Goal: Task Accomplishment & Management: Manage account settings

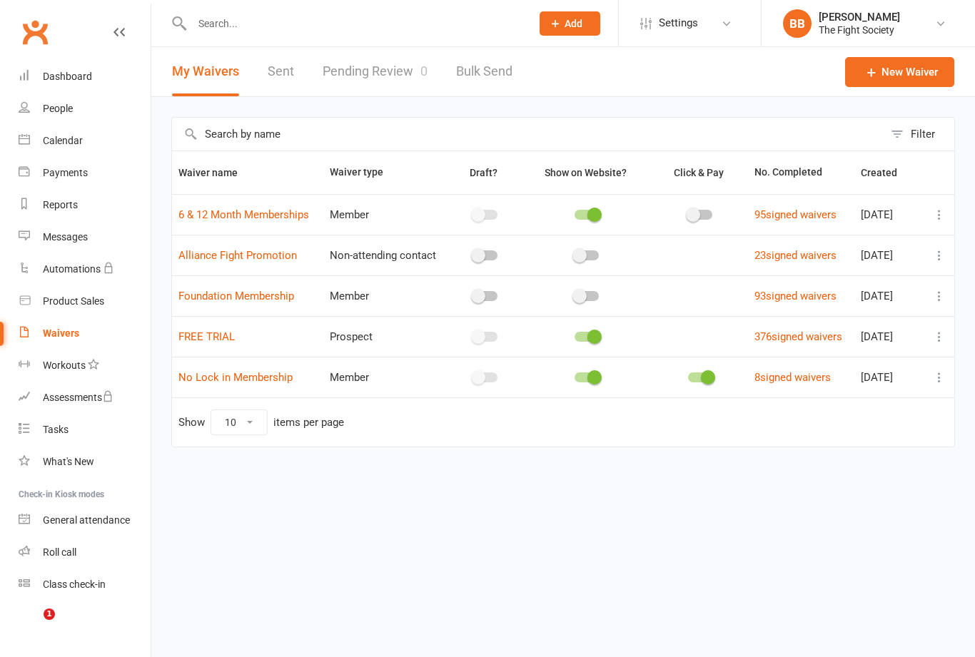
click at [389, 78] on link "Pending Review 0" at bounding box center [375, 71] width 105 height 49
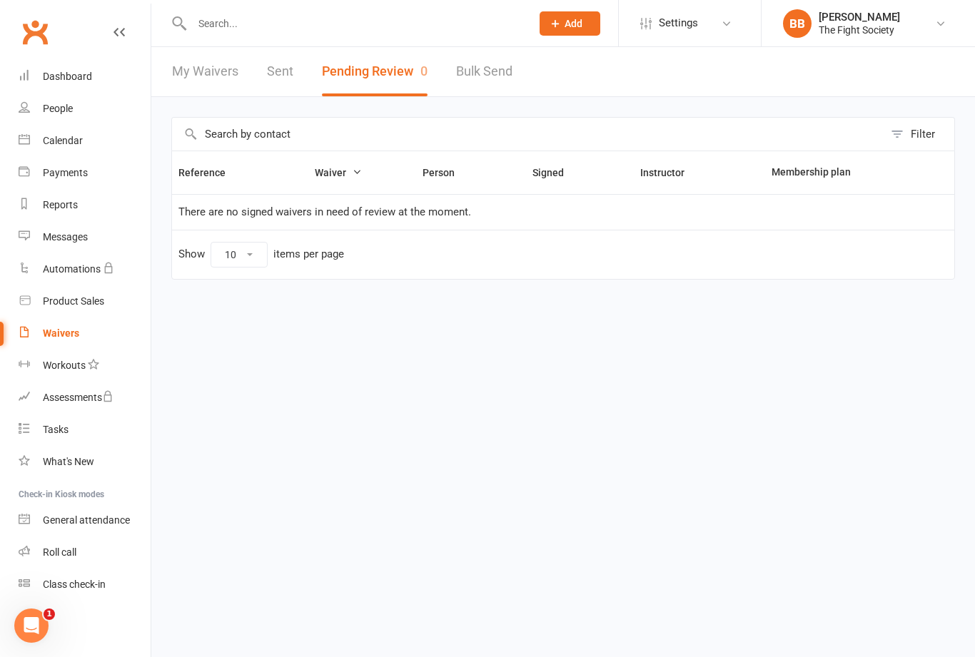
click at [66, 339] on div "Waivers" at bounding box center [61, 333] width 36 height 11
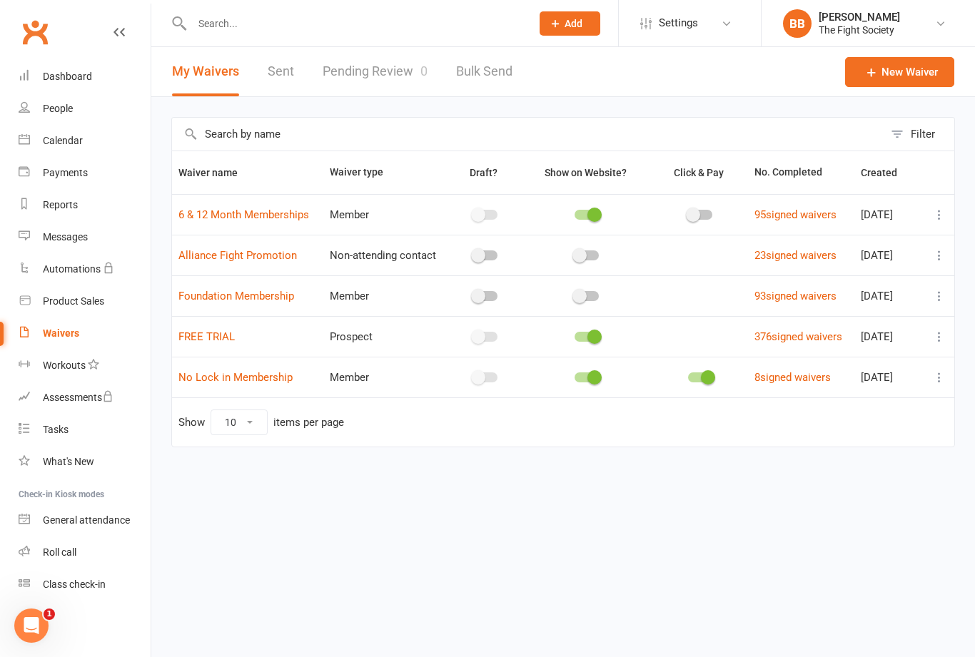
click at [388, 86] on link "Pending Review 0" at bounding box center [375, 71] width 105 height 49
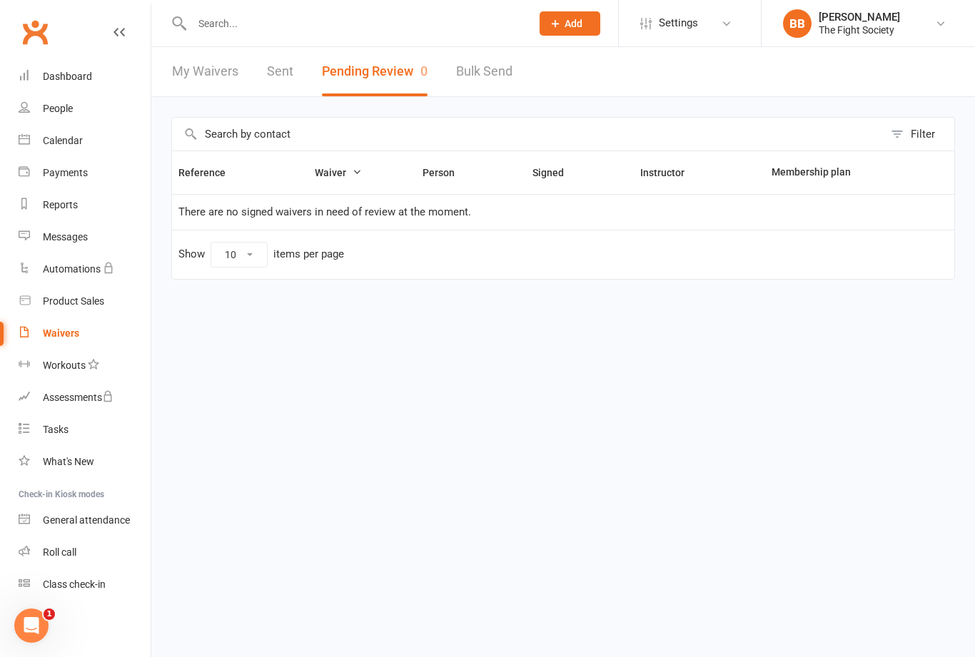
click at [56, 343] on link "Waivers" at bounding box center [85, 334] width 132 height 32
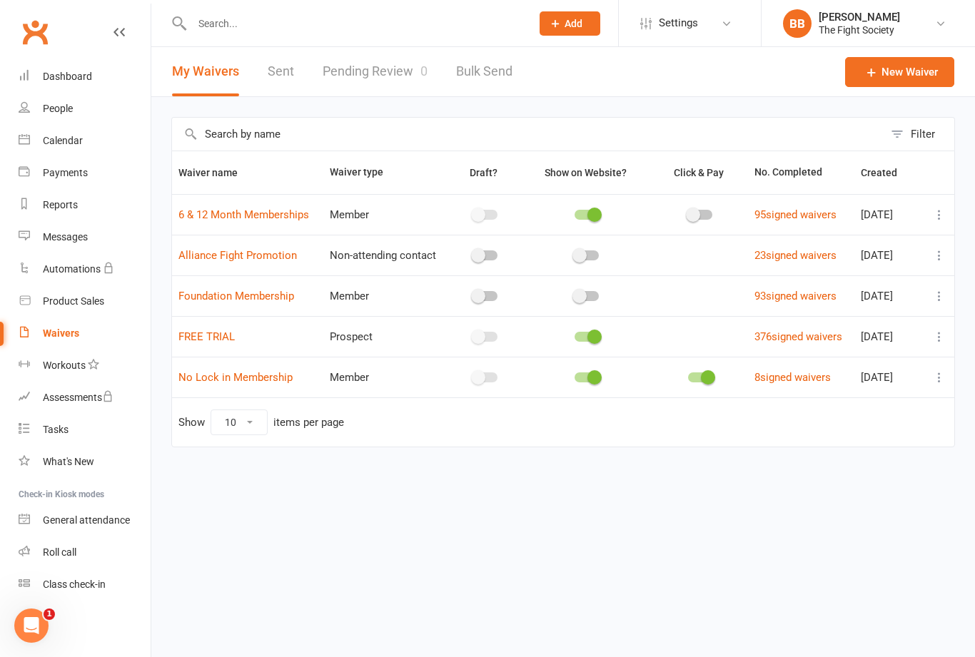
click at [374, 78] on link "Pending Review 0" at bounding box center [375, 71] width 105 height 49
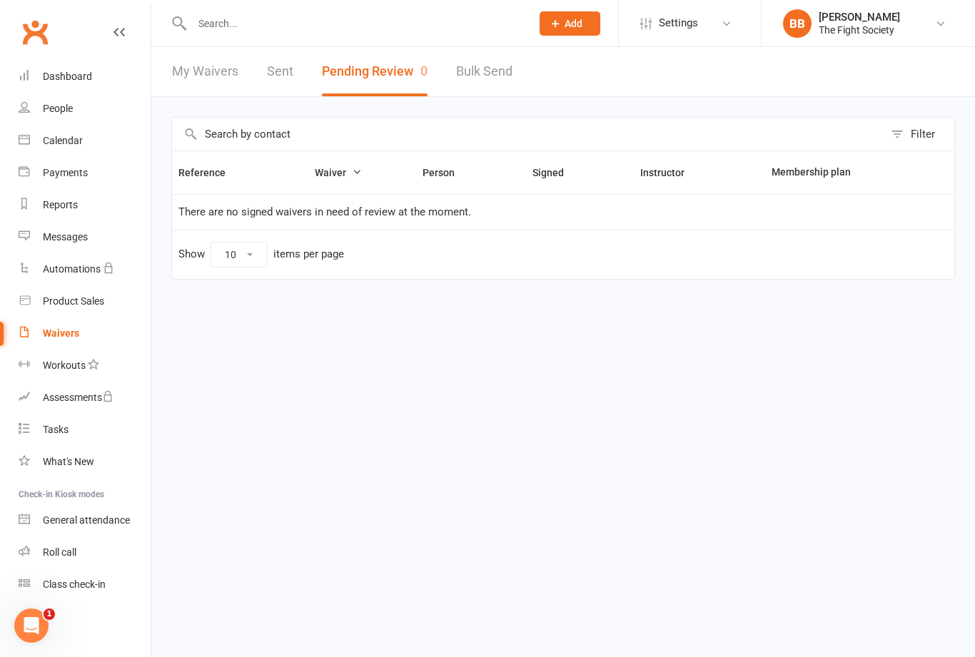
click at [71, 341] on link "Waivers" at bounding box center [85, 334] width 132 height 32
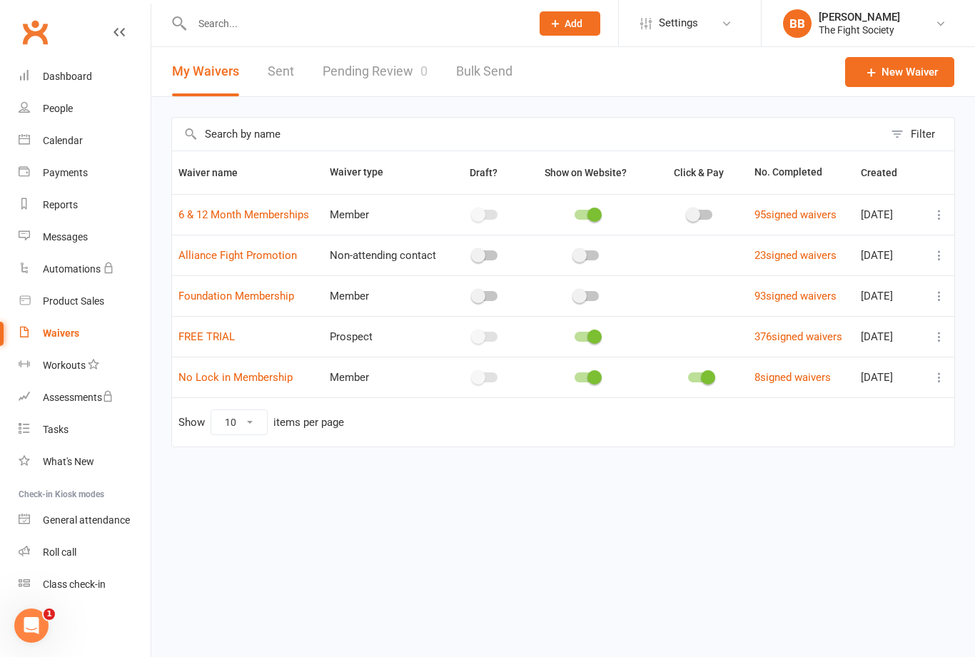
click at [896, 82] on link "New Waiver" at bounding box center [899, 72] width 109 height 30
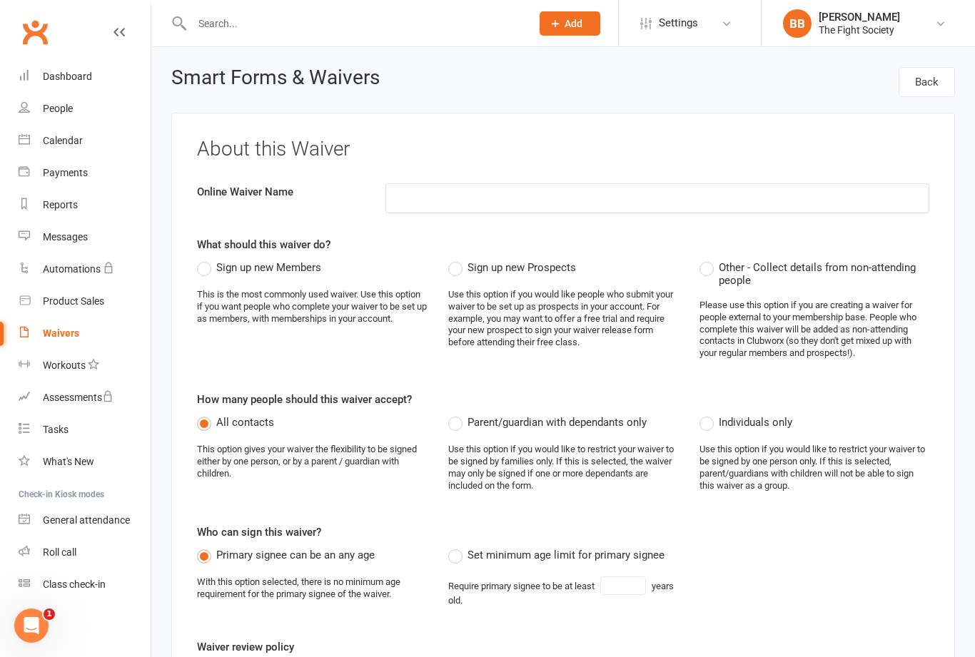
click at [206, 276] on label "Sign up new Members" at bounding box center [259, 267] width 124 height 17
click at [206, 259] on input "Sign up new Members" at bounding box center [201, 259] width 9 height 0
radio input "true"
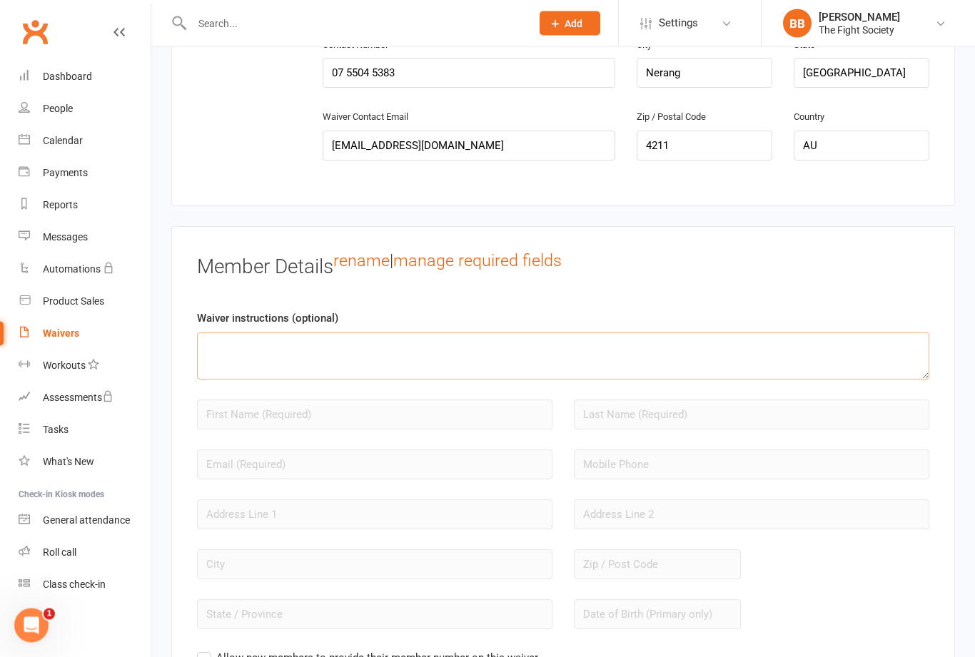
click at [532, 364] on textarea at bounding box center [563, 356] width 732 height 47
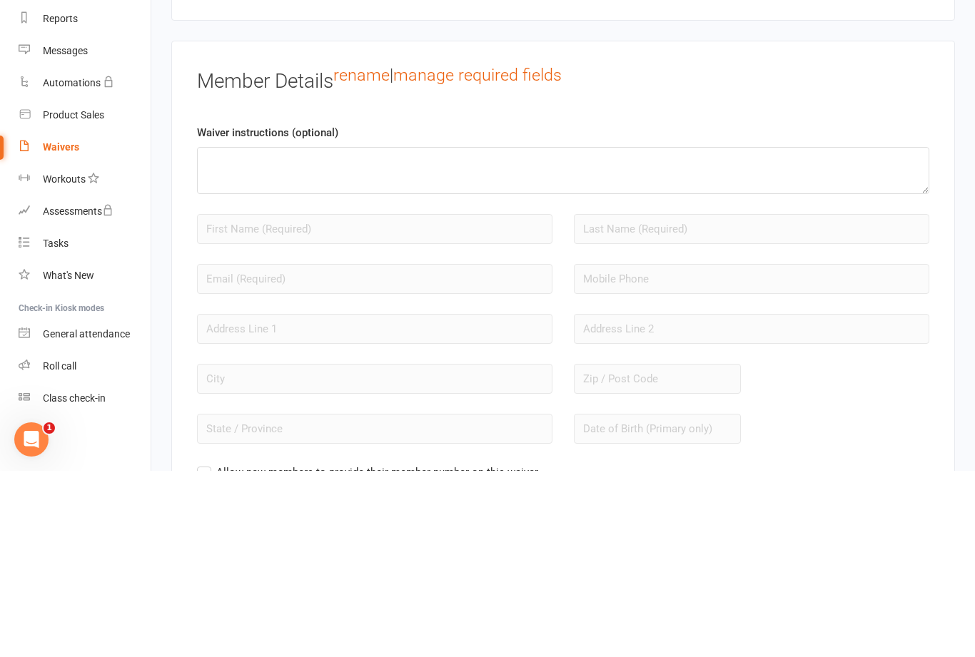
click at [530, 500] on div at bounding box center [374, 525] width 377 height 50
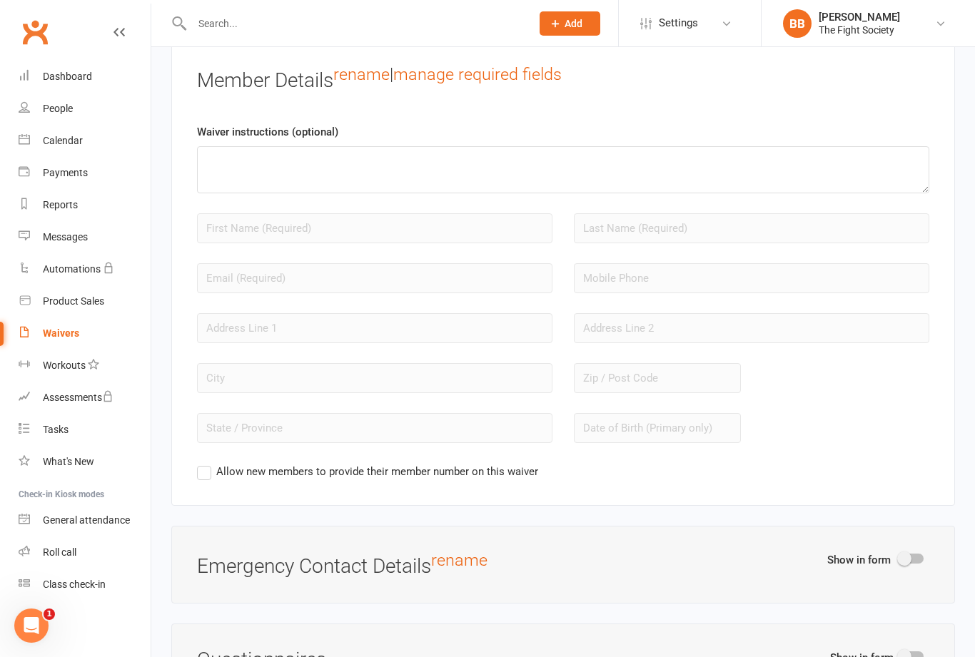
click at [371, 84] on link "rename" at bounding box center [361, 74] width 56 height 20
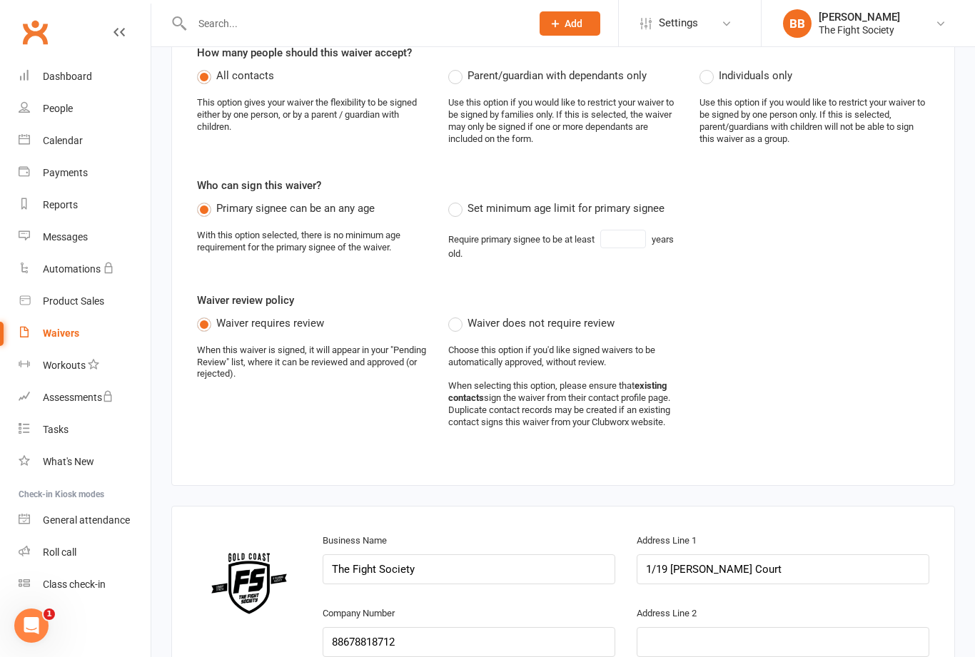
scroll to position [346, 0]
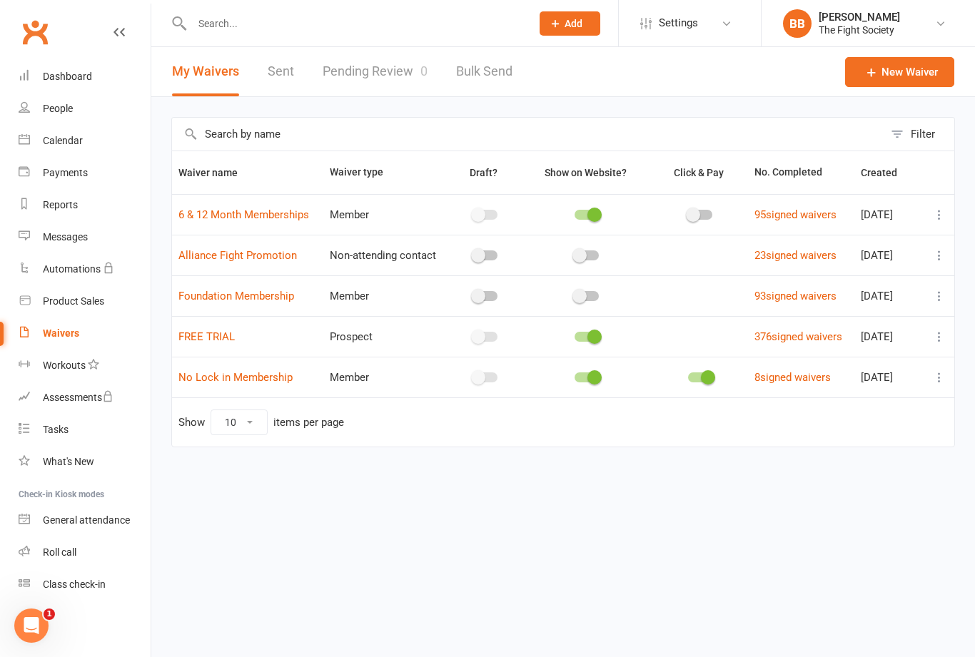
click at [155, 507] on html "Prospect Member Non-attending contact Class / event Appointment Task Membership…" at bounding box center [487, 253] width 975 height 507
click at [589, 19] on button "Add" at bounding box center [569, 23] width 61 height 24
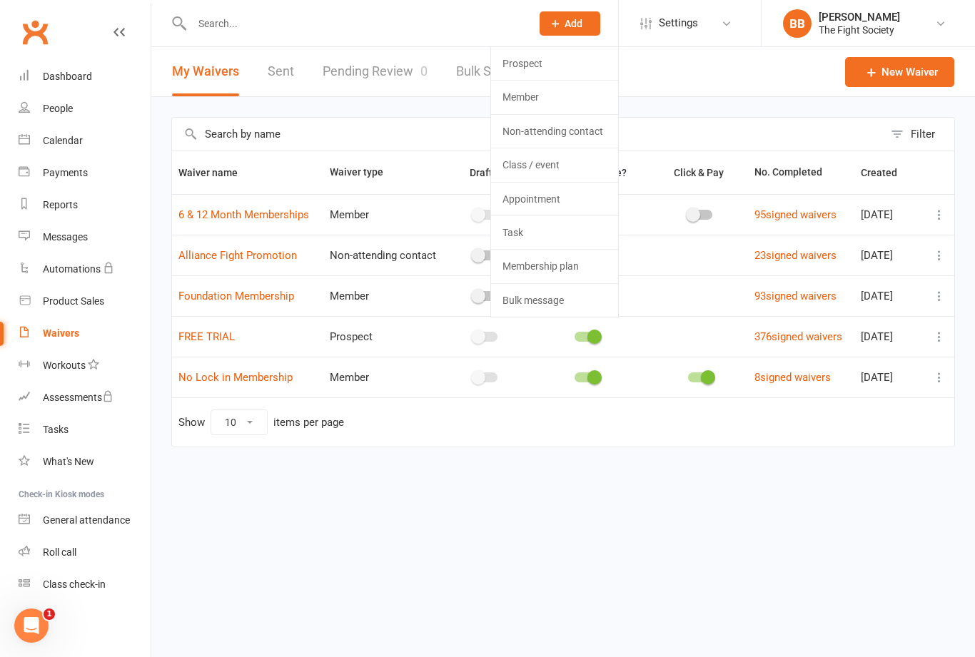
click at [542, 62] on link "Prospect" at bounding box center [554, 63] width 127 height 33
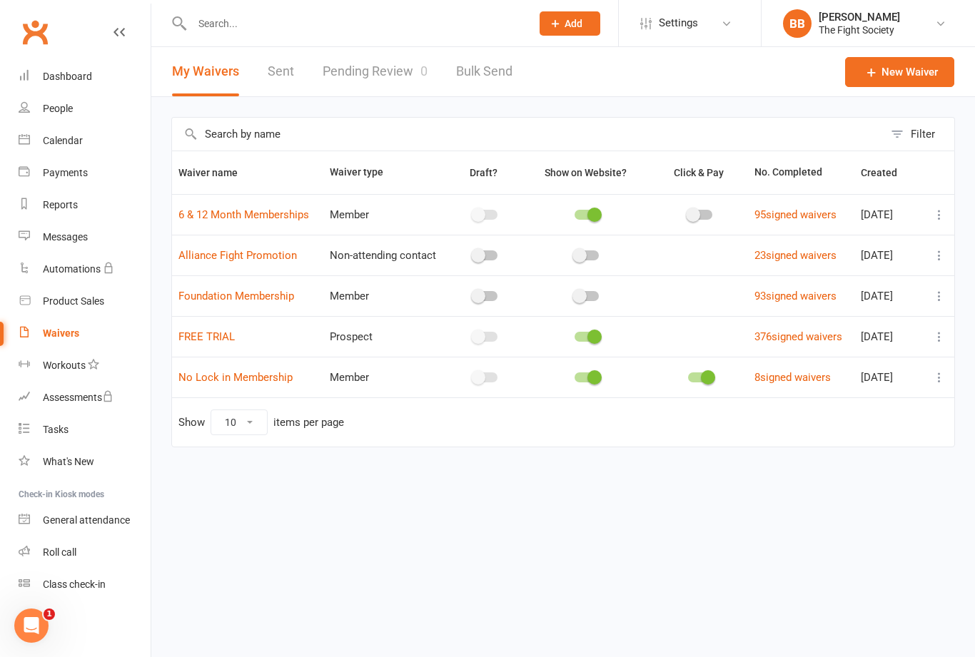
click at [893, 78] on link "New Waiver" at bounding box center [899, 72] width 109 height 30
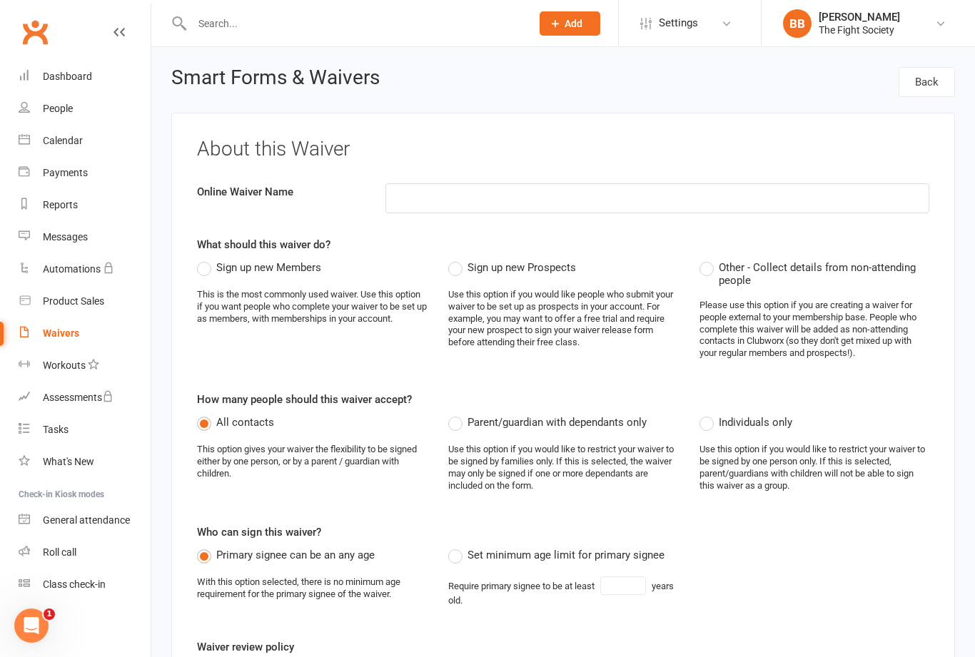
click at [403, 19] on input "text" at bounding box center [354, 24] width 333 height 20
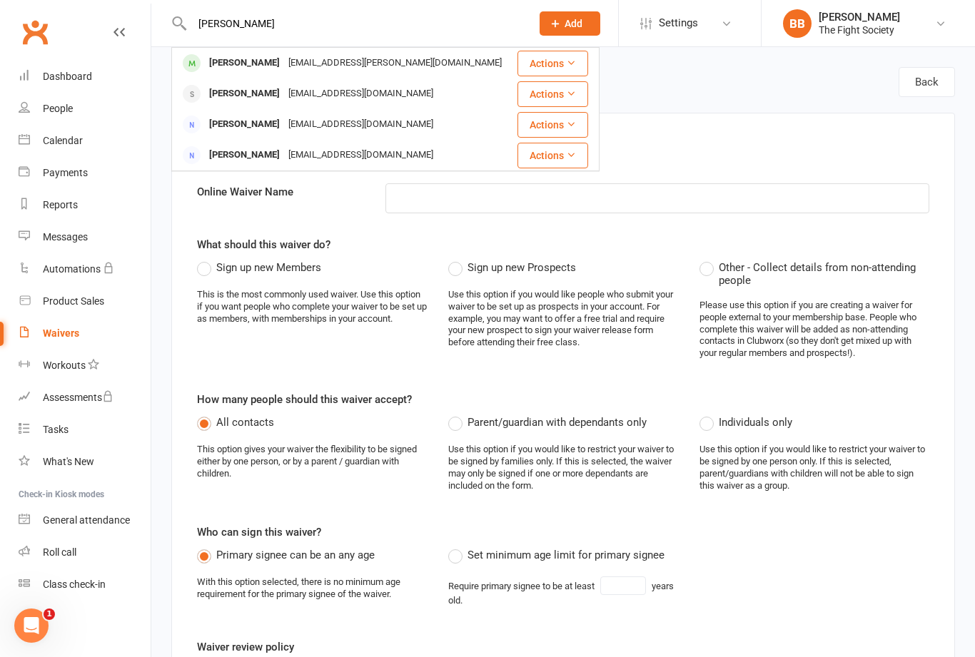
type input "[PERSON_NAME]"
click at [284, 67] on div "[EMAIL_ADDRESS][PERSON_NAME][DOMAIN_NAME]" at bounding box center [395, 63] width 222 height 21
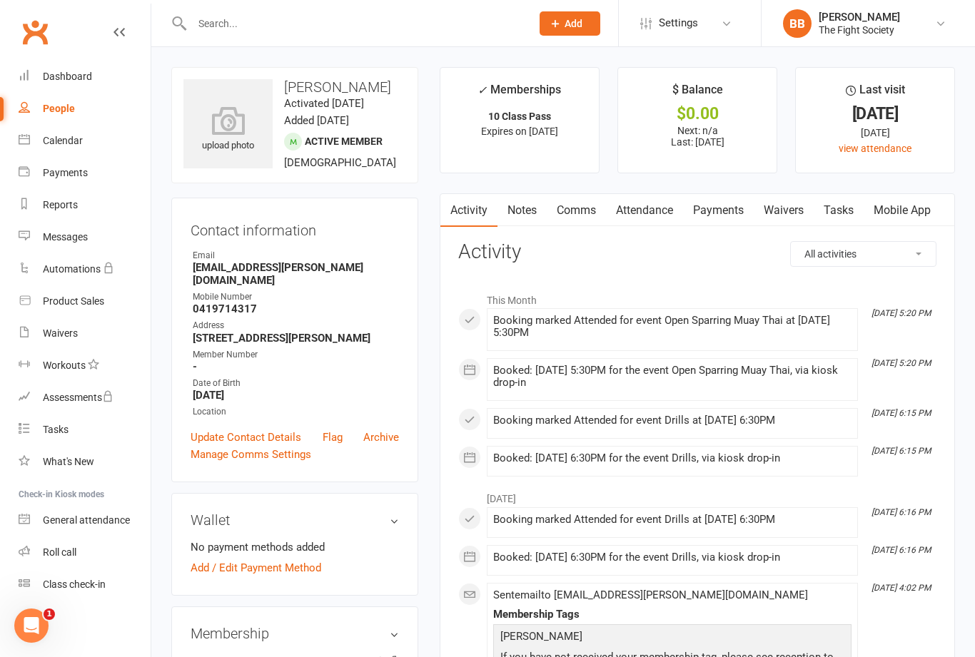
click at [731, 214] on link "Payments" at bounding box center [718, 210] width 71 height 33
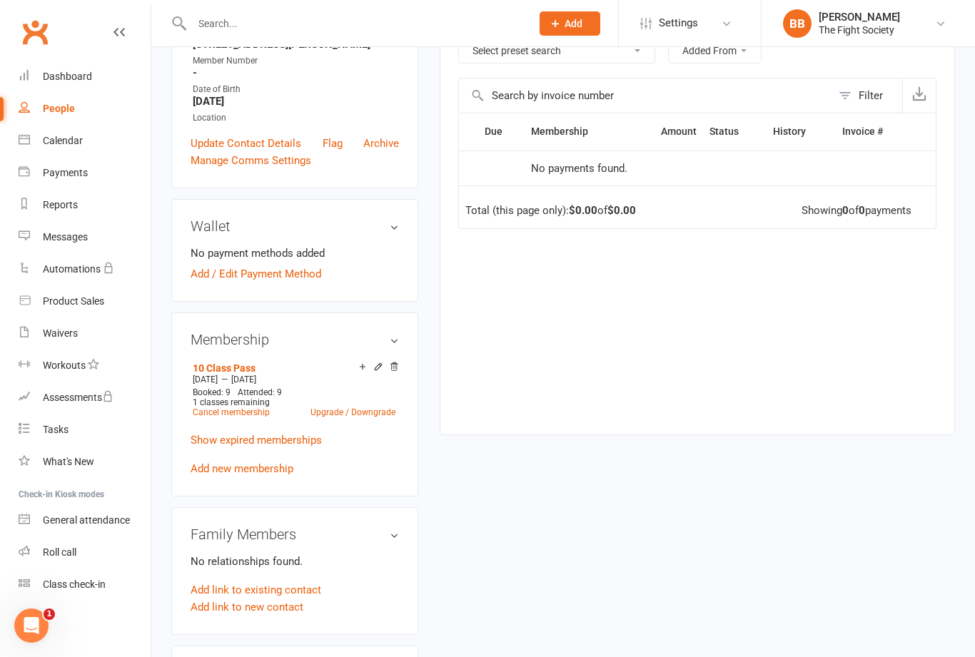
scroll to position [298, 0]
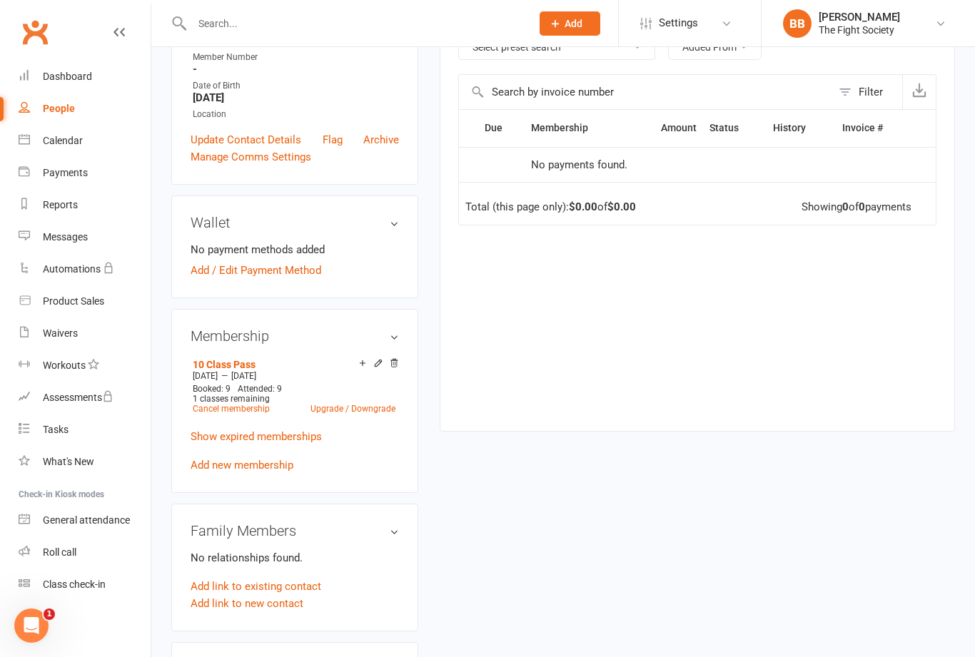
click at [330, 414] on link "Upgrade / Downgrade" at bounding box center [352, 409] width 85 height 10
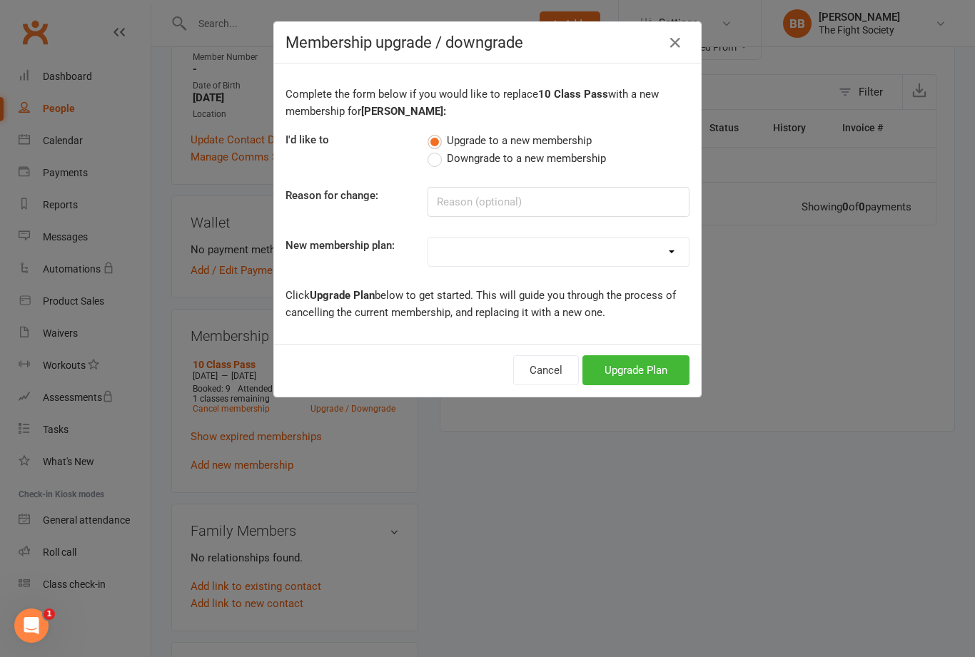
click at [553, 377] on button "Cancel" at bounding box center [546, 370] width 66 height 30
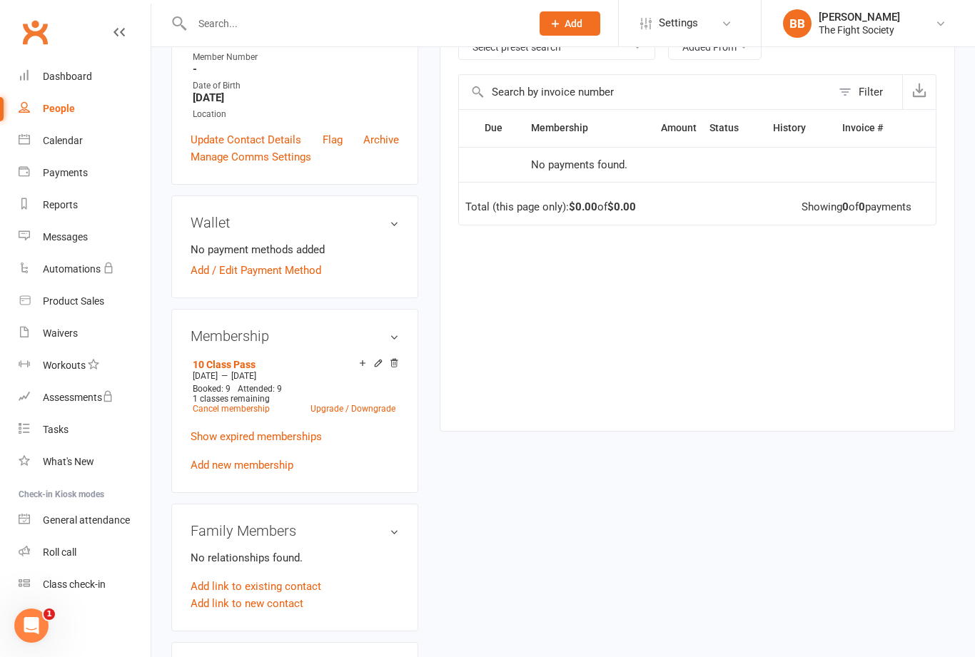
click at [238, 370] on link "10 Class Pass" at bounding box center [224, 364] width 63 height 11
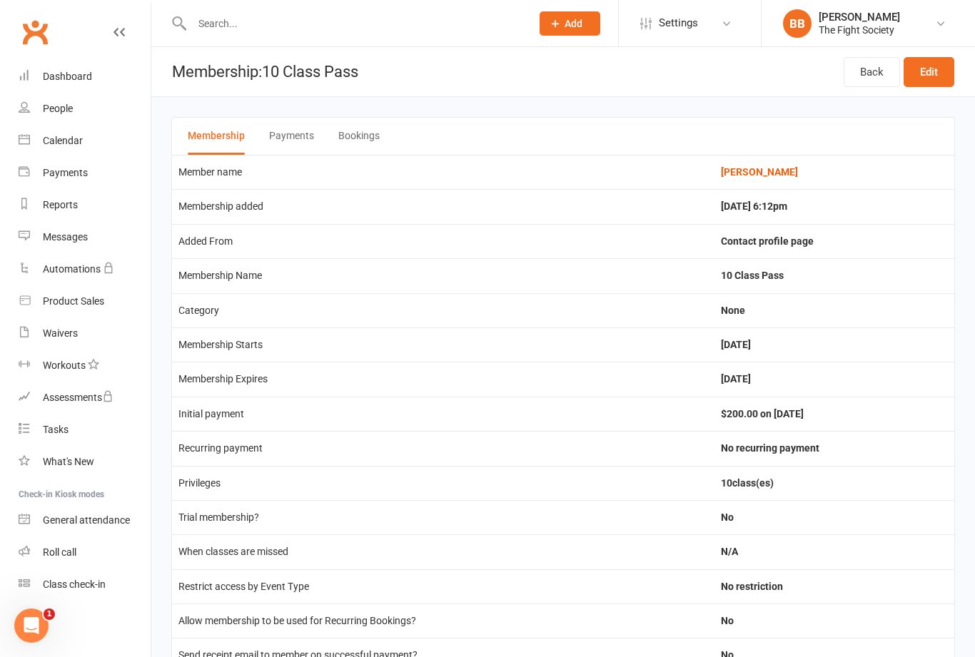
click at [308, 138] on button "Payments" at bounding box center [291, 136] width 45 height 37
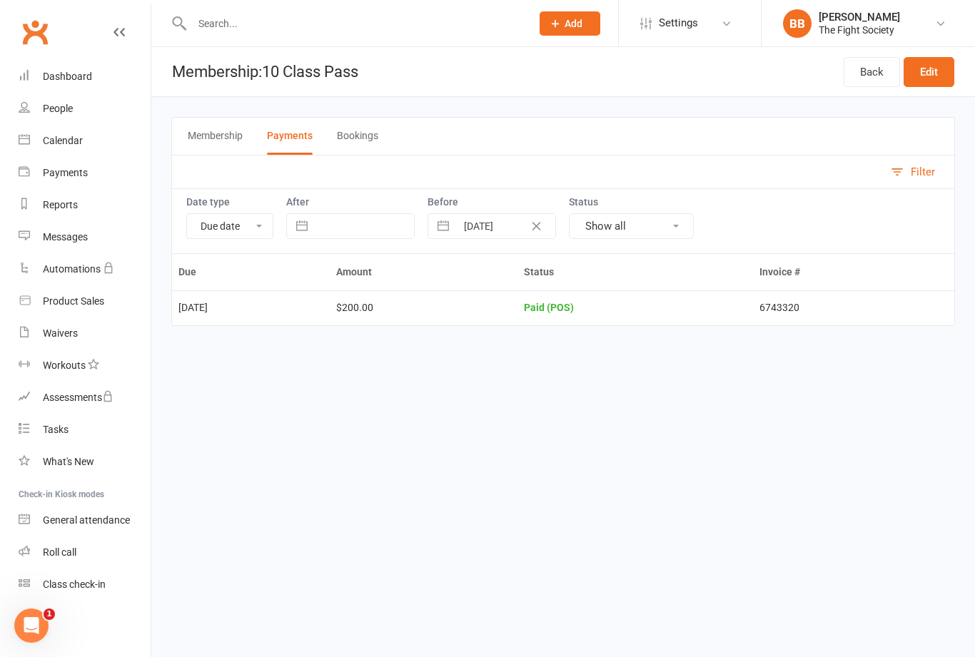
click at [210, 148] on button "Membership" at bounding box center [215, 136] width 55 height 37
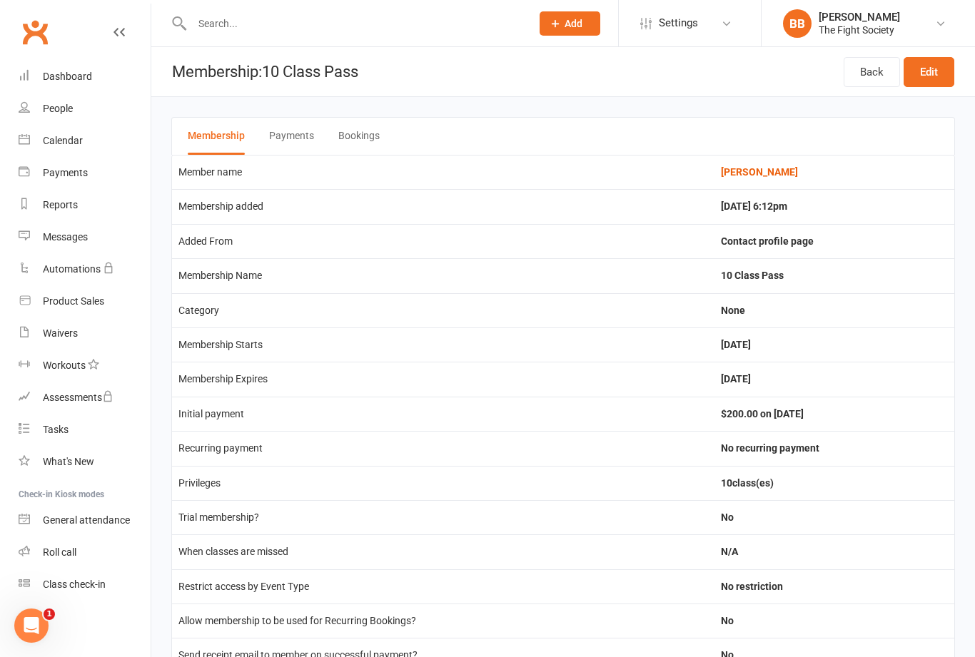
click at [293, 141] on button "Payments" at bounding box center [291, 136] width 45 height 37
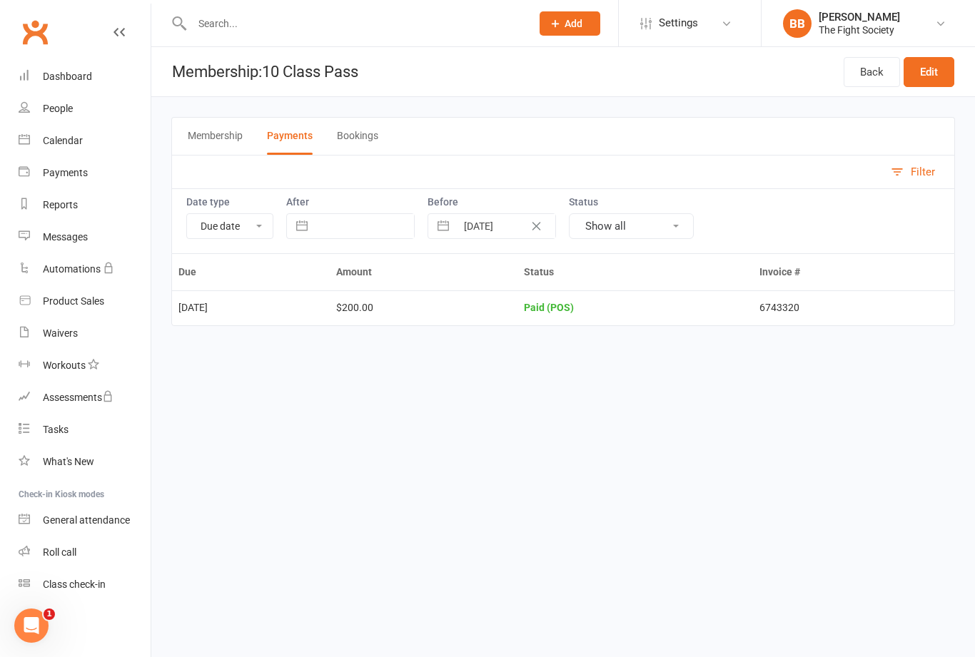
click at [83, 82] on div "Dashboard" at bounding box center [67, 76] width 49 height 11
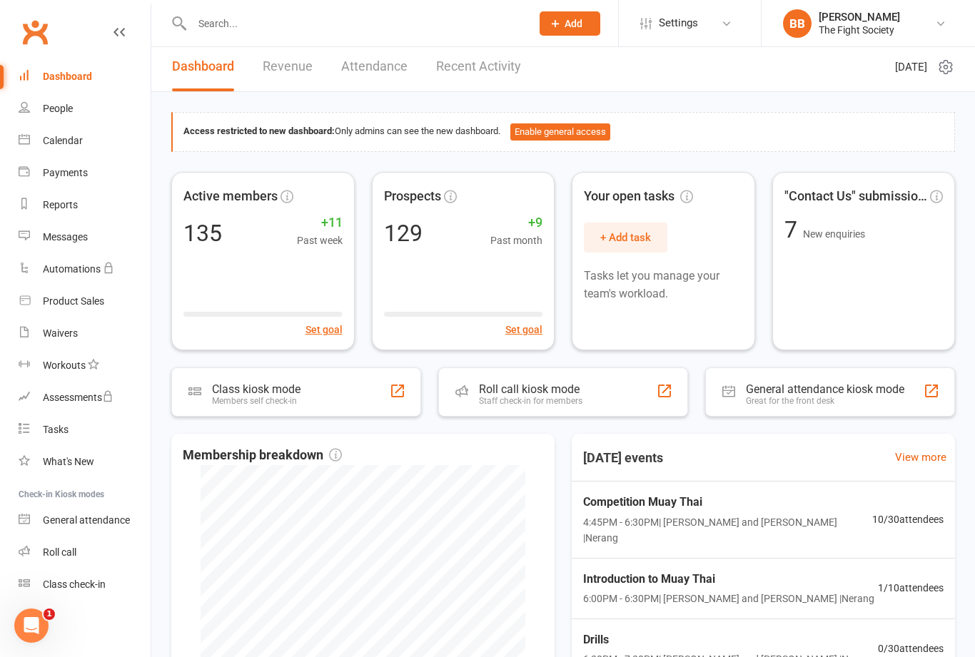
scroll to position [4, 0]
click at [7, 492] on li "Check-in Kiosk modes" at bounding box center [75, 494] width 151 height 19
click at [76, 328] on div "Waivers" at bounding box center [60, 333] width 35 height 11
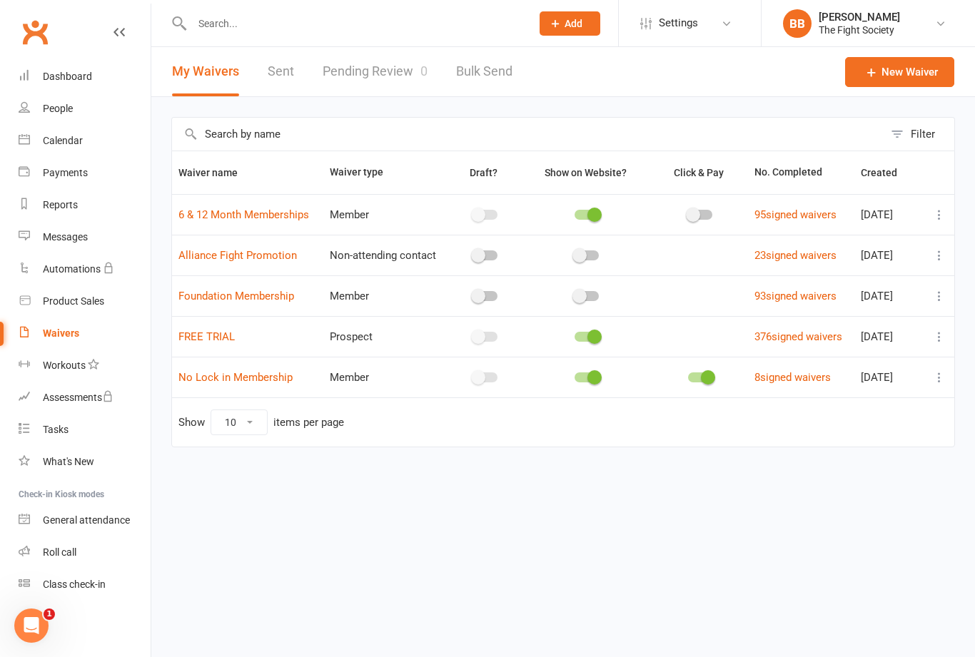
click at [375, 71] on link "Pending Review 0" at bounding box center [375, 71] width 105 height 49
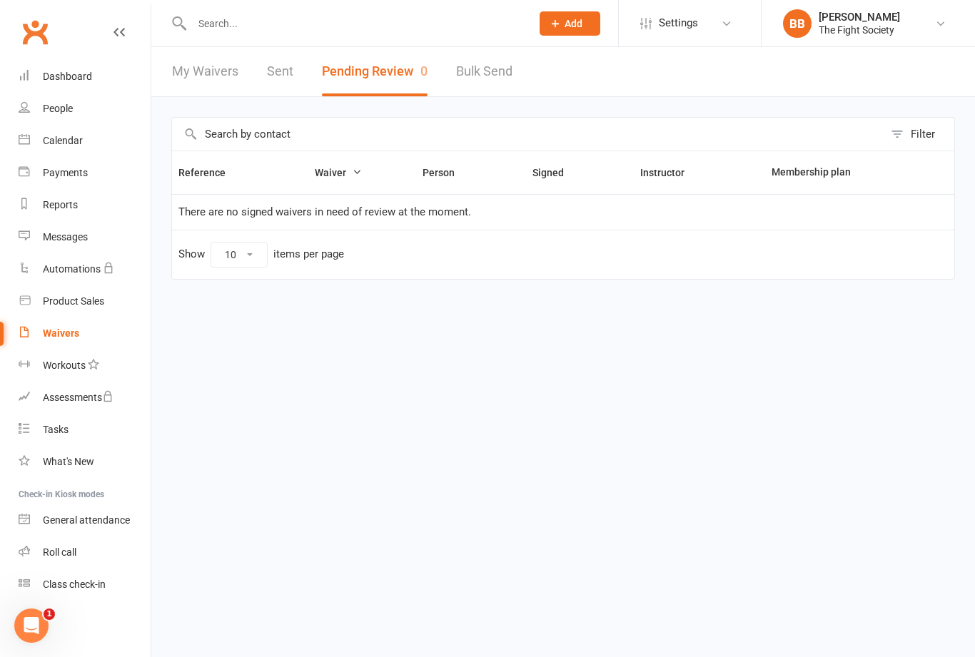
click at [74, 336] on div "Waivers" at bounding box center [61, 333] width 36 height 11
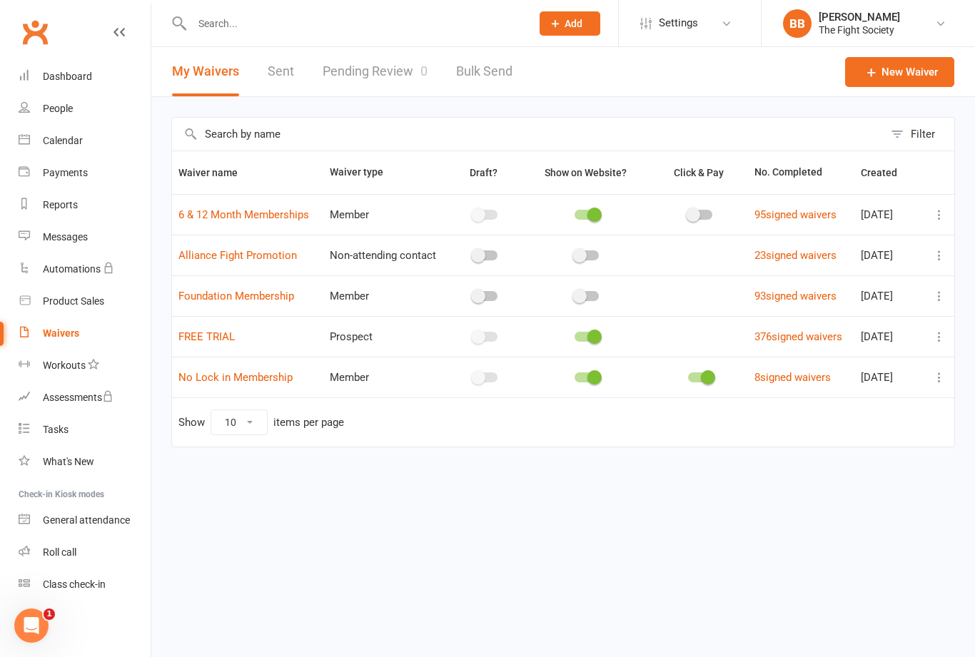
click at [378, 83] on link "Pending Review 0" at bounding box center [375, 71] width 105 height 49
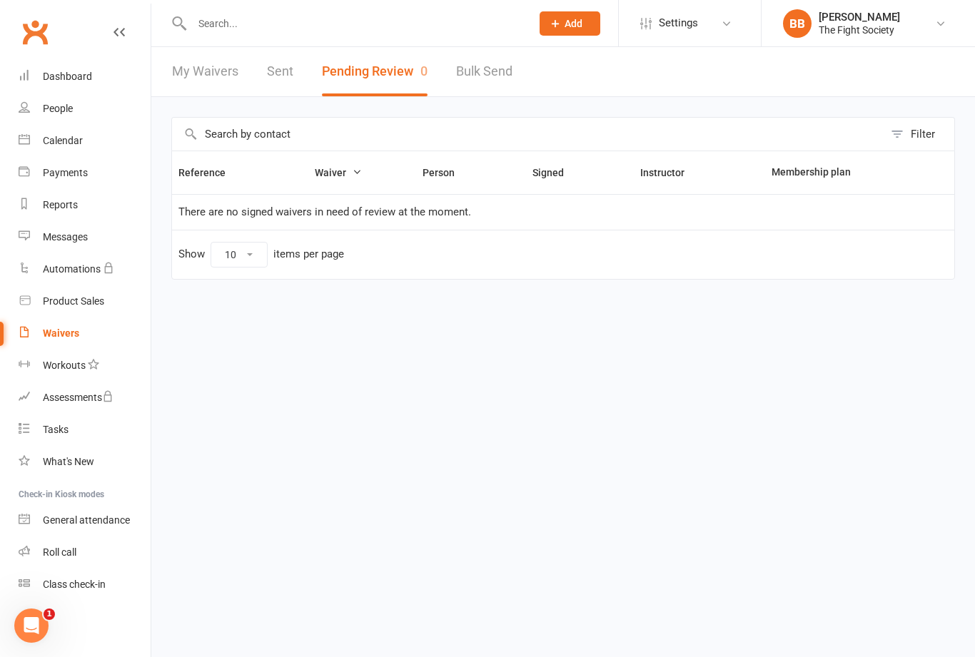
click at [65, 340] on link "Waivers" at bounding box center [85, 334] width 132 height 32
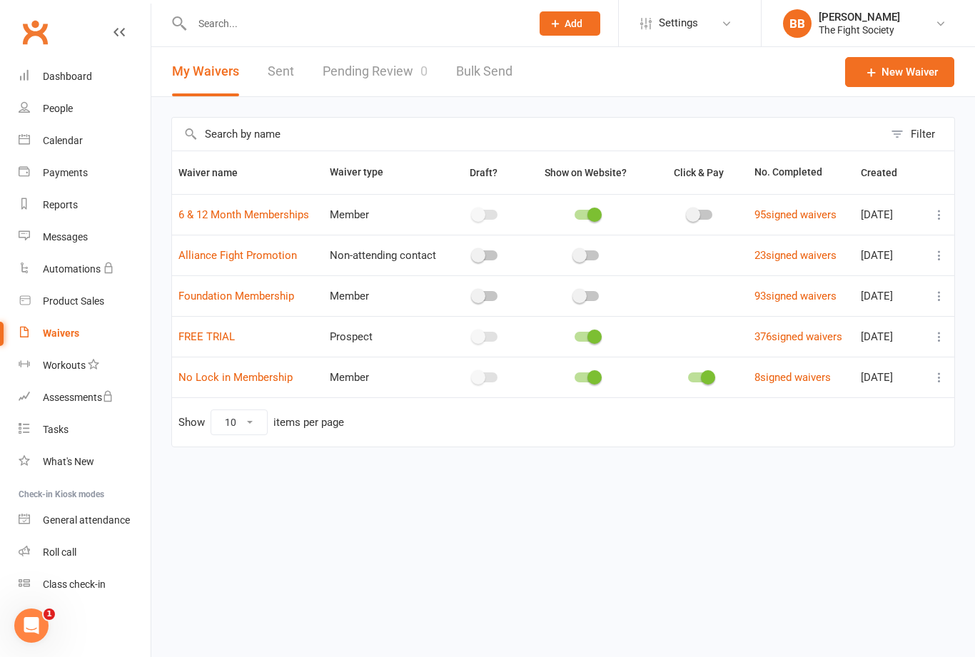
click at [393, 78] on link "Pending Review 0" at bounding box center [375, 71] width 105 height 49
